Goal: Information Seeking & Learning: Understand process/instructions

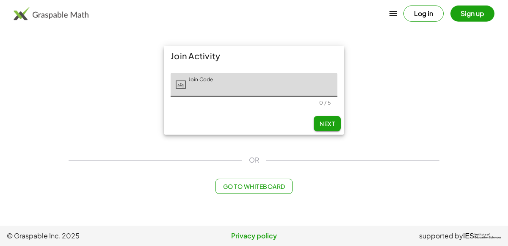
click at [230, 85] on input "Join Code" at bounding box center [262, 85] width 152 height 24
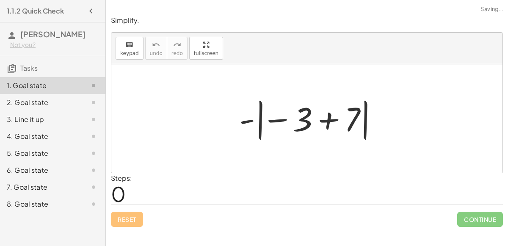
click at [253, 120] on div at bounding box center [310, 118] width 151 height 47
click at [272, 120] on div at bounding box center [310, 118] width 151 height 47
click at [328, 118] on div at bounding box center [310, 118] width 151 height 47
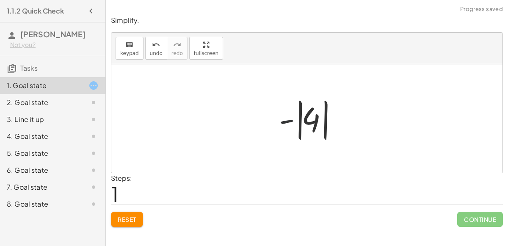
click at [289, 119] on div at bounding box center [310, 118] width 71 height 47
click at [304, 119] on div at bounding box center [310, 118] width 71 height 47
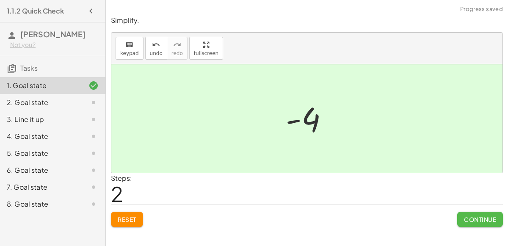
click at [468, 216] on span "Continue" at bounding box center [480, 219] width 32 height 8
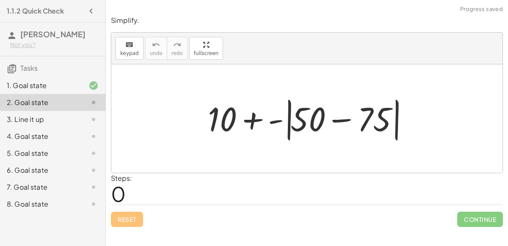
click at [339, 119] on div at bounding box center [310, 118] width 213 height 49
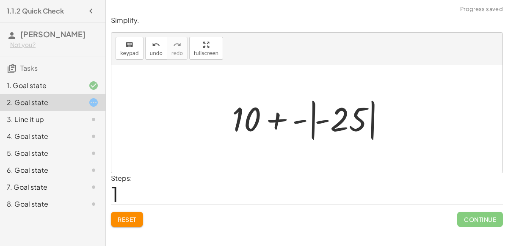
click at [300, 117] on div at bounding box center [310, 118] width 165 height 47
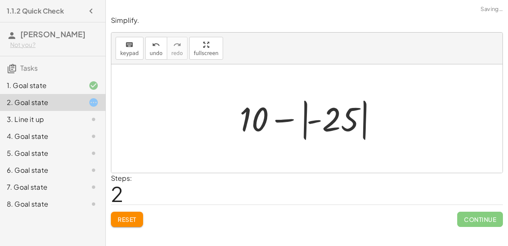
click at [286, 116] on div at bounding box center [309, 118] width 149 height 47
click at [306, 124] on div at bounding box center [309, 118] width 149 height 47
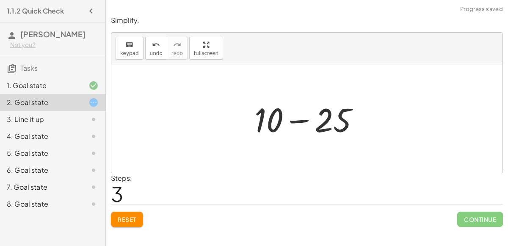
click at [301, 120] on div at bounding box center [310, 119] width 120 height 44
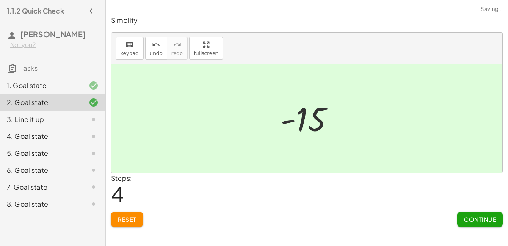
click at [466, 217] on span "Continue" at bounding box center [480, 219] width 32 height 8
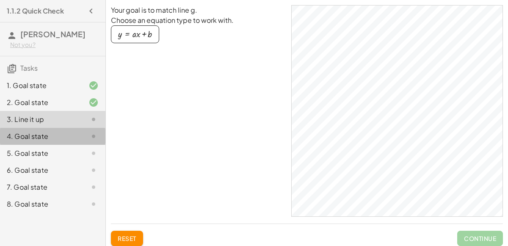
click at [89, 140] on icon at bounding box center [93, 136] width 10 height 10
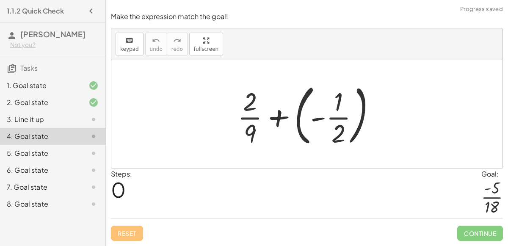
click at [283, 116] on div at bounding box center [310, 114] width 154 height 70
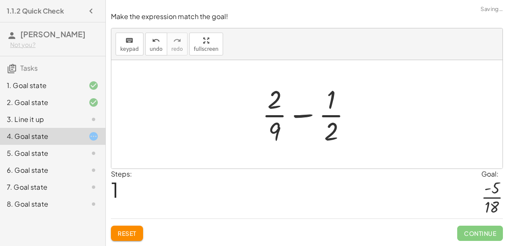
click at [304, 116] on div at bounding box center [310, 114] width 105 height 65
click at [297, 116] on div at bounding box center [310, 114] width 105 height 65
drag, startPoint x: 278, startPoint y: 133, endPoint x: 334, endPoint y: 134, distance: 55.5
click at [334, 134] on div at bounding box center [310, 114] width 105 height 65
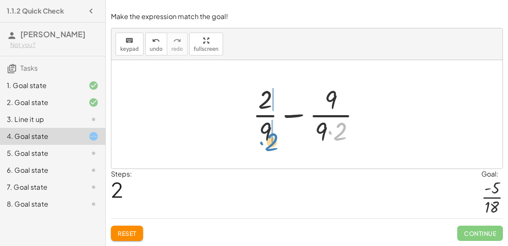
drag, startPoint x: 340, startPoint y: 134, endPoint x: 269, endPoint y: 145, distance: 72.0
click at [269, 145] on div at bounding box center [309, 114] width 123 height 65
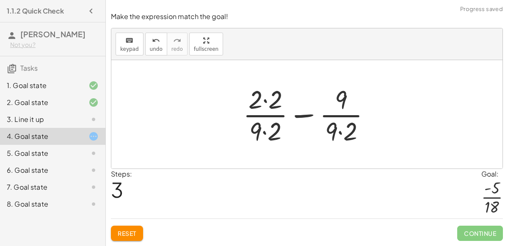
click at [341, 131] on div at bounding box center [310, 114] width 143 height 65
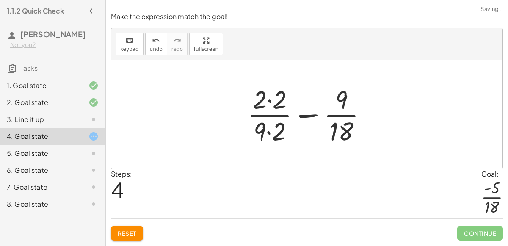
click at [270, 132] on div at bounding box center [310, 114] width 135 height 65
drag, startPoint x: 281, startPoint y: 105, endPoint x: 360, endPoint y: 103, distance: 78.3
click at [360, 103] on div at bounding box center [310, 114] width 135 height 65
click at [276, 101] on div at bounding box center [310, 114] width 135 height 65
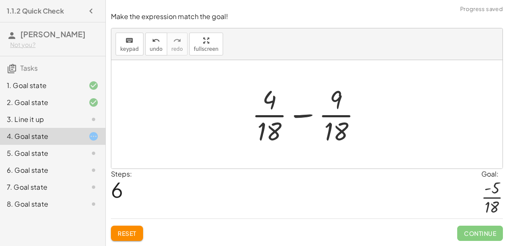
click at [298, 113] on div at bounding box center [310, 114] width 125 height 65
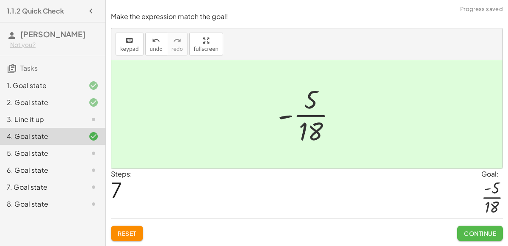
click at [486, 238] on button "Continue" at bounding box center [480, 233] width 46 height 15
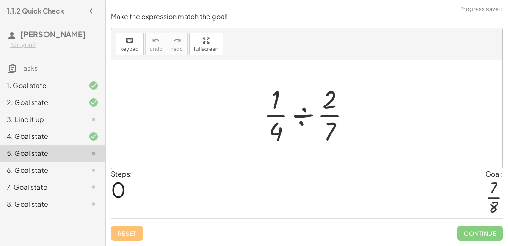
click at [306, 116] on div at bounding box center [310, 114] width 102 height 65
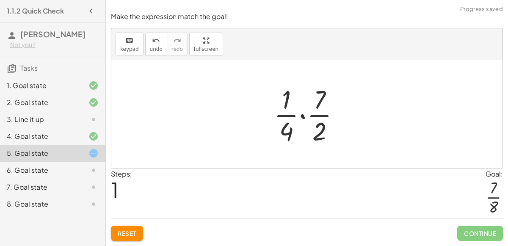
click at [302, 116] on div at bounding box center [310, 114] width 81 height 65
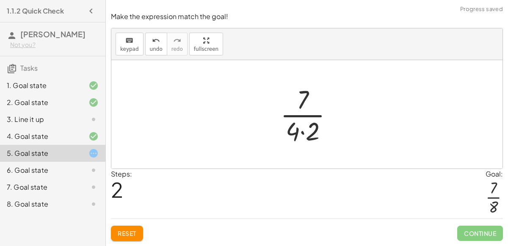
click at [301, 135] on div at bounding box center [310, 114] width 68 height 65
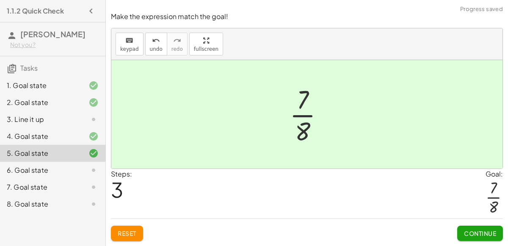
click at [469, 233] on span "Continue" at bounding box center [480, 233] width 32 height 8
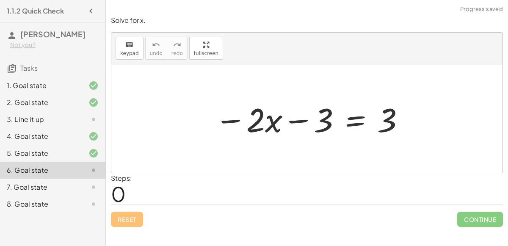
click at [295, 118] on div at bounding box center [309, 119] width 199 height 44
click at [237, 119] on div at bounding box center [309, 119] width 199 height 44
click at [292, 118] on div at bounding box center [309, 119] width 199 height 44
click at [356, 119] on div at bounding box center [309, 119] width 199 height 44
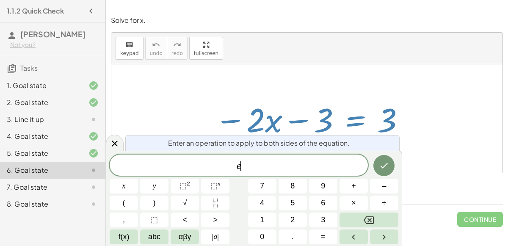
click at [431, 121] on div at bounding box center [306, 118] width 391 height 108
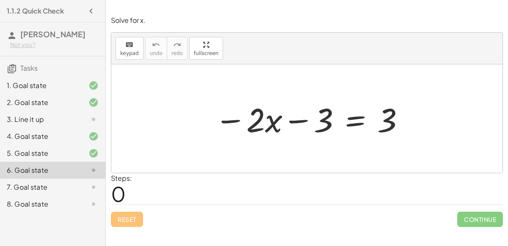
click at [349, 119] on div at bounding box center [309, 119] width 199 height 44
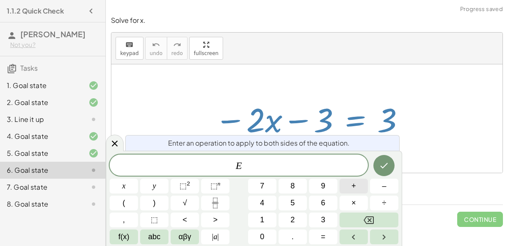
click at [356, 188] on button "+" at bounding box center [353, 186] width 28 height 15
click at [325, 213] on button "3" at bounding box center [323, 219] width 28 height 15
click at [388, 162] on icon "Done" at bounding box center [384, 165] width 10 height 10
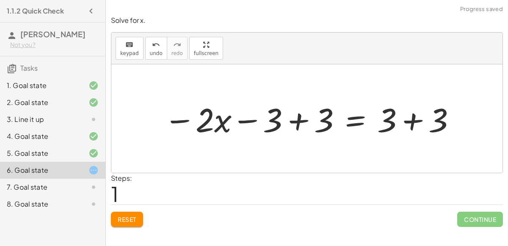
click at [297, 121] on div at bounding box center [310, 119] width 301 height 44
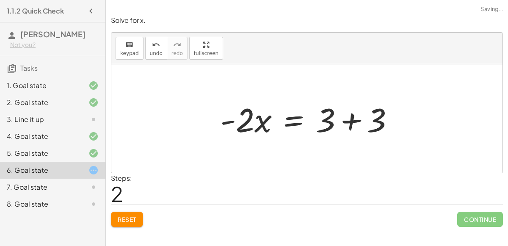
click at [353, 123] on div at bounding box center [310, 119] width 189 height 44
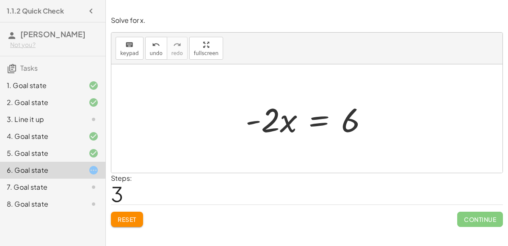
click at [311, 118] on div at bounding box center [310, 119] width 138 height 44
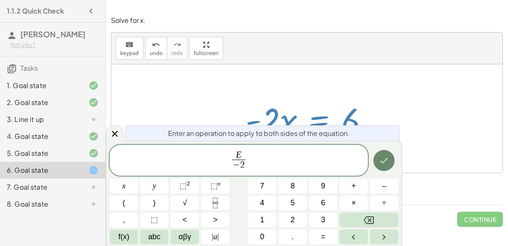
click at [383, 160] on icon "Done" at bounding box center [384, 160] width 10 height 10
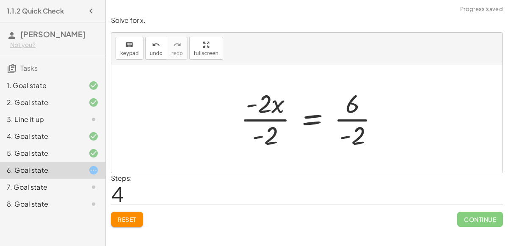
click at [277, 138] on div at bounding box center [313, 118] width 154 height 65
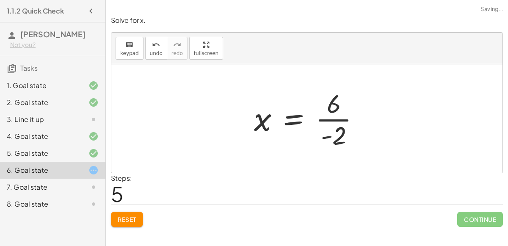
click at [340, 119] on div at bounding box center [310, 118] width 121 height 65
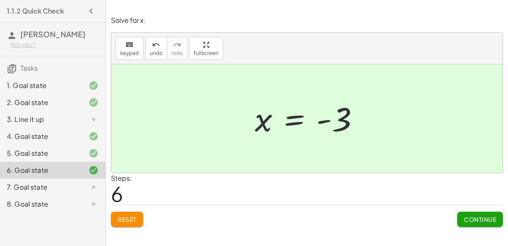
click at [458, 216] on button "Continue" at bounding box center [480, 219] width 46 height 15
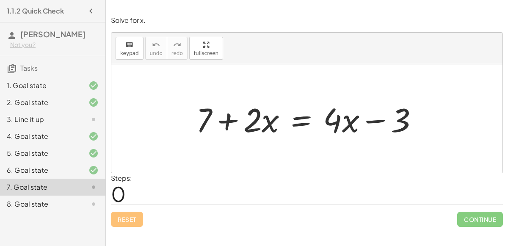
click at [294, 118] on div at bounding box center [310, 119] width 237 height 44
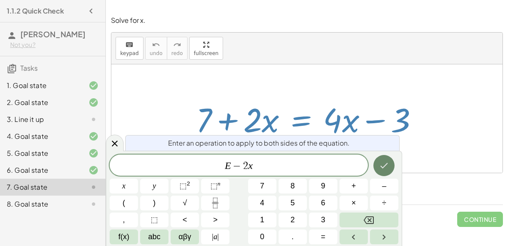
click at [384, 162] on icon "Done" at bounding box center [384, 165] width 10 height 10
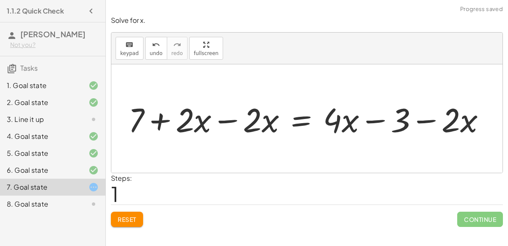
click at [233, 117] on div at bounding box center [310, 119] width 372 height 44
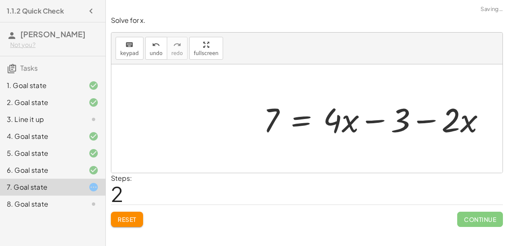
click at [377, 118] on div at bounding box center [377, 119] width 237 height 44
drag, startPoint x: 450, startPoint y: 122, endPoint x: 455, endPoint y: 124, distance: 5.4
click at [455, 124] on div at bounding box center [377, 119] width 237 height 44
click at [431, 119] on div at bounding box center [377, 119] width 237 height 44
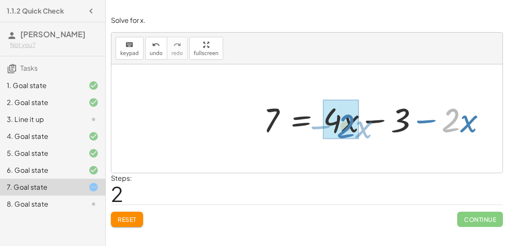
drag, startPoint x: 451, startPoint y: 116, endPoint x: 346, endPoint y: 122, distance: 105.1
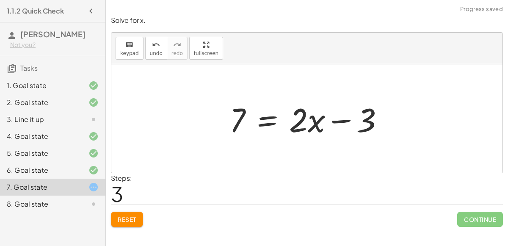
click at [286, 135] on div at bounding box center [310, 119] width 170 height 44
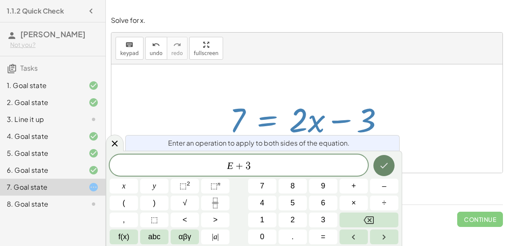
click at [386, 166] on icon "Done" at bounding box center [384, 165] width 10 height 10
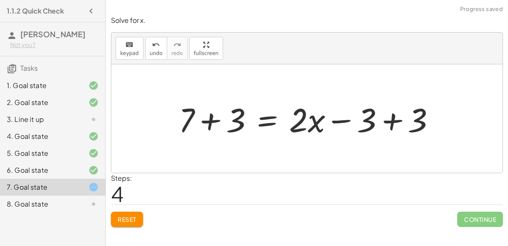
click at [213, 116] on div at bounding box center [310, 119] width 272 height 44
click at [394, 117] on div at bounding box center [329, 119] width 234 height 44
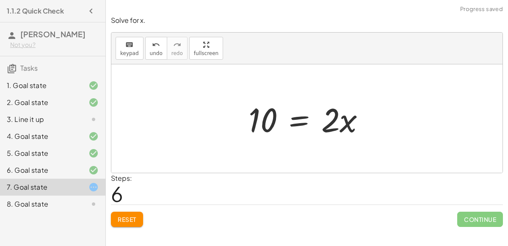
click at [300, 119] on div at bounding box center [310, 119] width 132 height 44
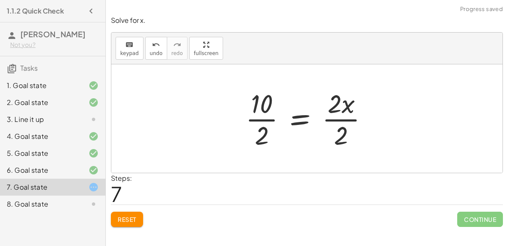
click at [272, 117] on div at bounding box center [310, 118] width 138 height 65
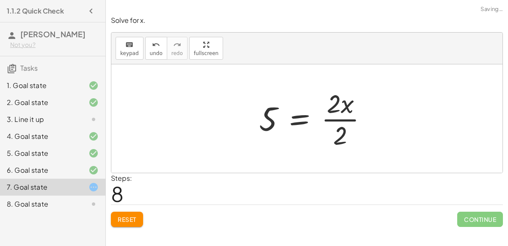
click at [335, 118] on div at bounding box center [317, 118] width 124 height 65
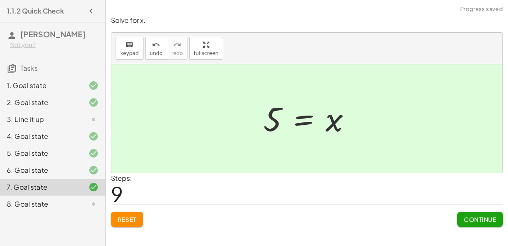
click at [464, 215] on span "Continue" at bounding box center [480, 219] width 32 height 8
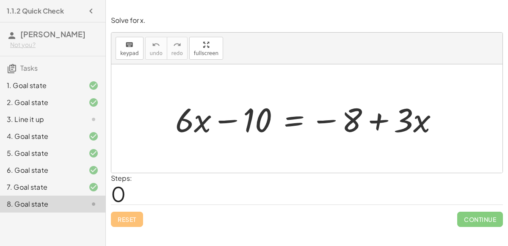
click at [291, 123] on div at bounding box center [310, 119] width 278 height 44
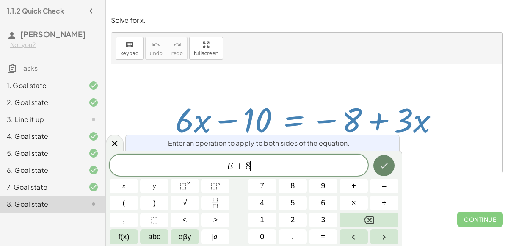
click at [386, 160] on icon "Done" at bounding box center [384, 165] width 10 height 10
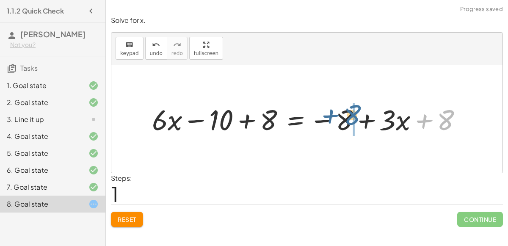
drag, startPoint x: 447, startPoint y: 121, endPoint x: 353, endPoint y: 116, distance: 94.5
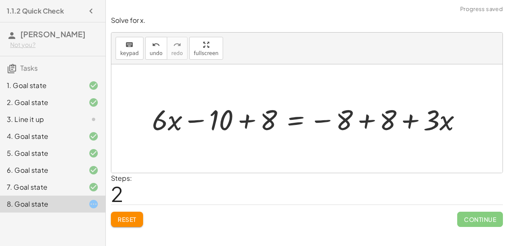
click at [245, 120] on div at bounding box center [310, 118] width 325 height 37
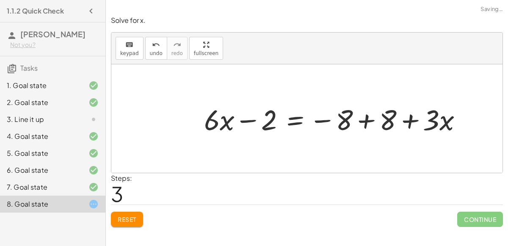
click at [368, 116] on div at bounding box center [336, 118] width 273 height 37
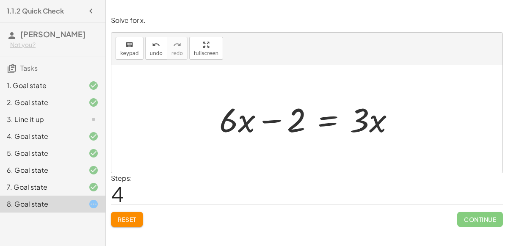
click at [325, 123] on div at bounding box center [310, 119] width 190 height 44
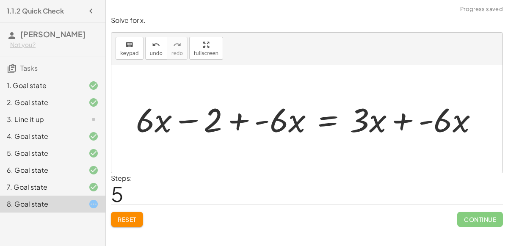
click at [407, 118] on div at bounding box center [310, 119] width 357 height 44
click at [405, 121] on div at bounding box center [303, 119] width 342 height 44
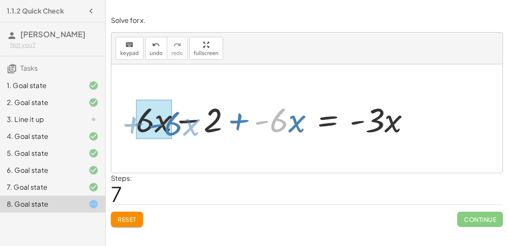
drag, startPoint x: 275, startPoint y: 123, endPoint x: 161, endPoint y: 119, distance: 114.3
click at [161, 119] on div at bounding box center [276, 119] width 289 height 44
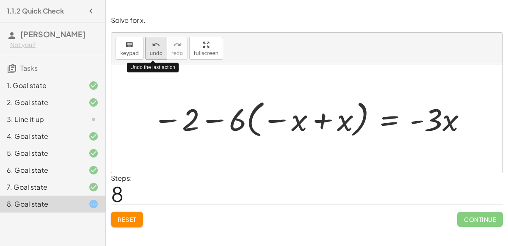
click at [154, 42] on icon "undo" at bounding box center [156, 45] width 8 height 10
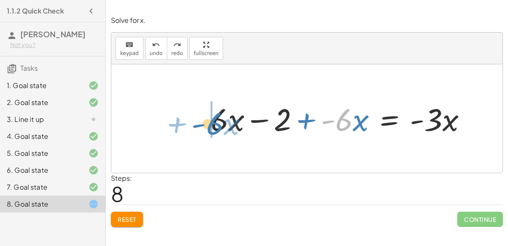
drag, startPoint x: 351, startPoint y: 121, endPoint x: 222, endPoint y: 124, distance: 129.1
click at [222, 124] on div at bounding box center [342, 118] width 271 height 41
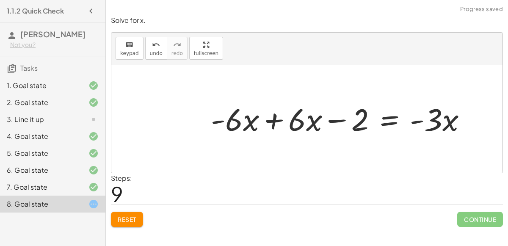
click at [271, 114] on div at bounding box center [342, 118] width 271 height 41
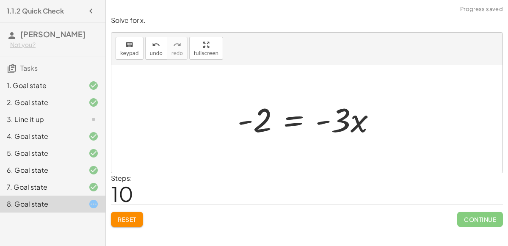
click at [291, 115] on div at bounding box center [310, 119] width 154 height 44
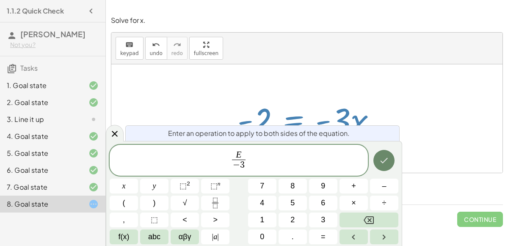
click at [378, 154] on button "Done" at bounding box center [383, 160] width 21 height 21
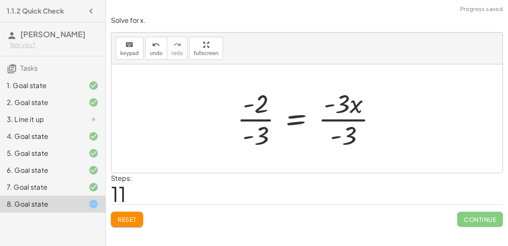
click at [347, 119] on div at bounding box center [310, 118] width 154 height 65
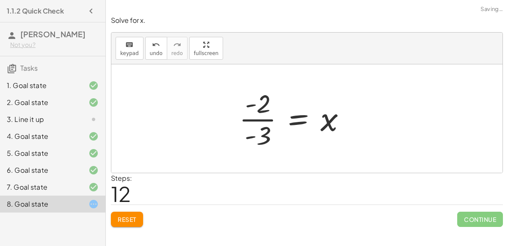
click at [257, 117] on div at bounding box center [296, 118] width 122 height 65
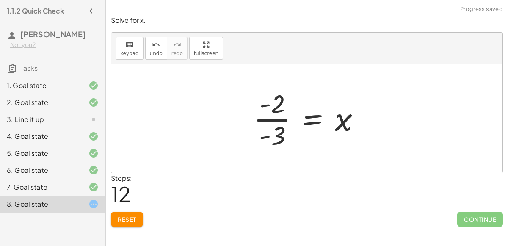
click at [263, 117] on div at bounding box center [310, 118] width 122 height 65
click at [135, 212] on button "Reset" at bounding box center [127, 219] width 32 height 15
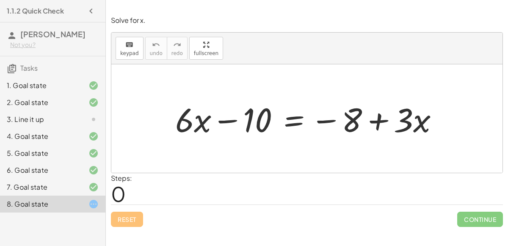
click at [293, 119] on div at bounding box center [310, 119] width 278 height 44
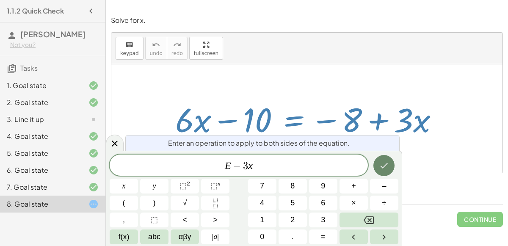
click at [383, 164] on icon "Done" at bounding box center [384, 165] width 10 height 10
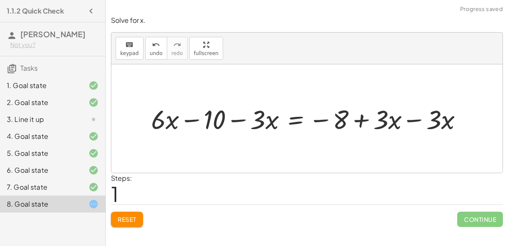
click at [416, 118] on div at bounding box center [310, 118] width 327 height 35
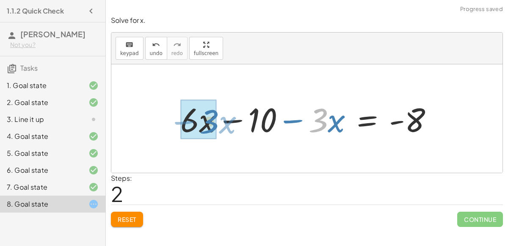
drag, startPoint x: 317, startPoint y: 114, endPoint x: 208, endPoint y: 116, distance: 108.8
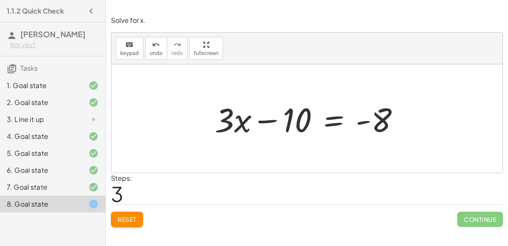
click at [333, 114] on div at bounding box center [310, 119] width 200 height 44
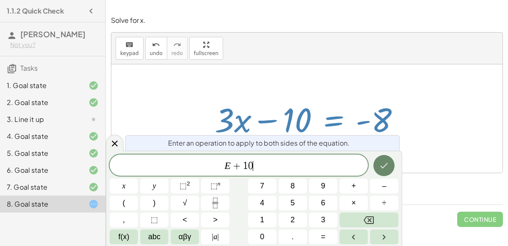
click at [385, 163] on icon "Done" at bounding box center [384, 165] width 10 height 10
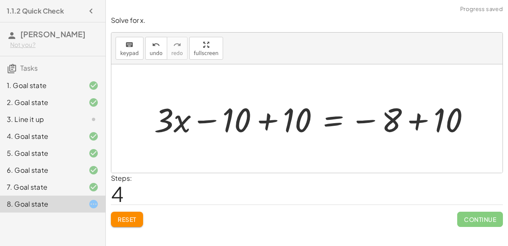
click at [269, 116] on div at bounding box center [315, 119] width 331 height 44
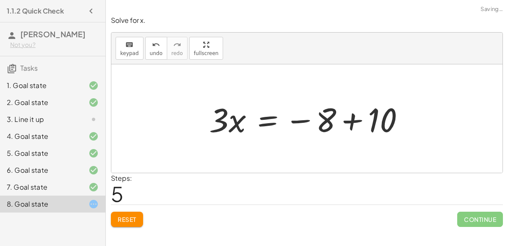
click at [353, 119] on div at bounding box center [310, 119] width 211 height 44
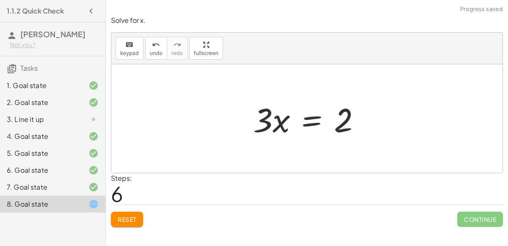
click at [312, 119] on div at bounding box center [310, 119] width 123 height 44
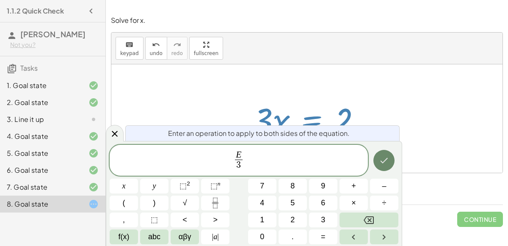
click at [385, 157] on icon "Done" at bounding box center [384, 160] width 10 height 10
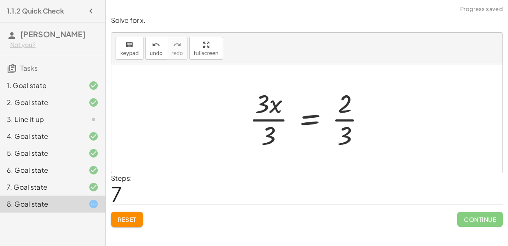
click at [277, 119] on div at bounding box center [310, 118] width 131 height 65
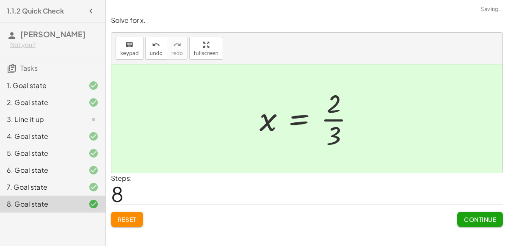
click at [336, 117] on div at bounding box center [310, 118] width 110 height 65
click at [37, 117] on div "3. Line it up" at bounding box center [41, 119] width 68 height 10
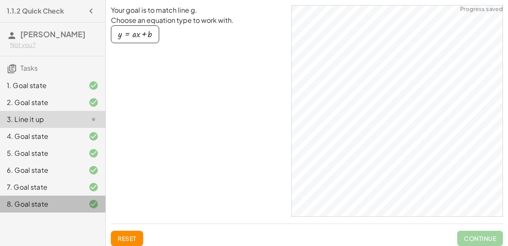
click at [32, 203] on div "8. Goal state" at bounding box center [41, 204] width 68 height 10
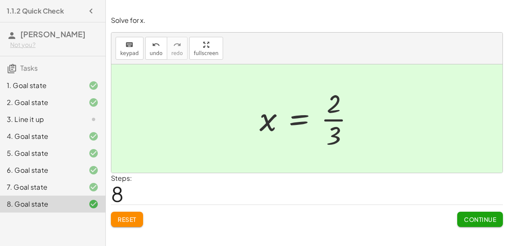
click at [56, 119] on div "3. Line it up" at bounding box center [41, 119] width 68 height 10
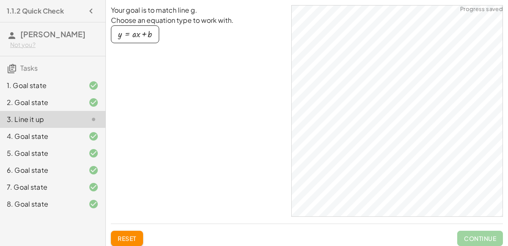
click at [52, 206] on div "8. Goal state" at bounding box center [41, 204] width 68 height 10
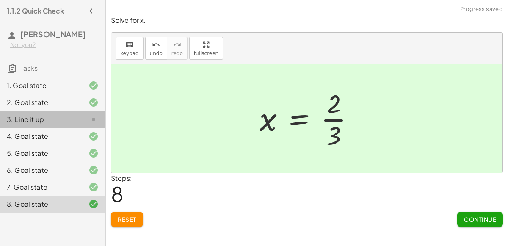
click at [59, 123] on div "3. Line it up" at bounding box center [41, 119] width 68 height 10
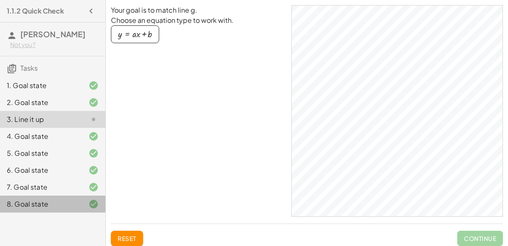
click at [19, 205] on div "8. Goal state" at bounding box center [41, 204] width 68 height 10
